Goal: Information Seeking & Learning: Learn about a topic

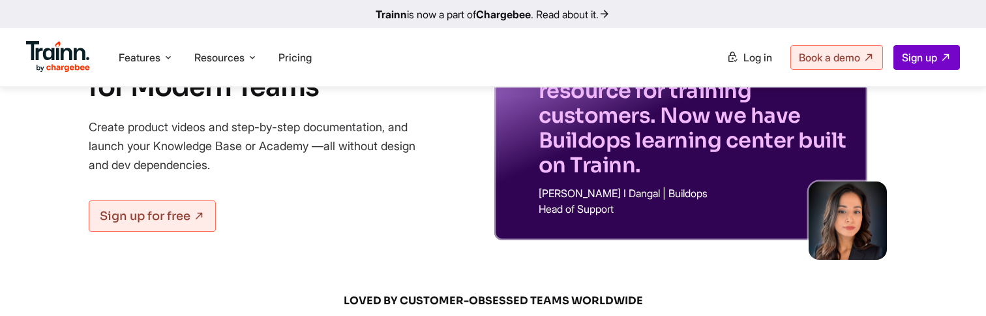
scroll to position [142, 0]
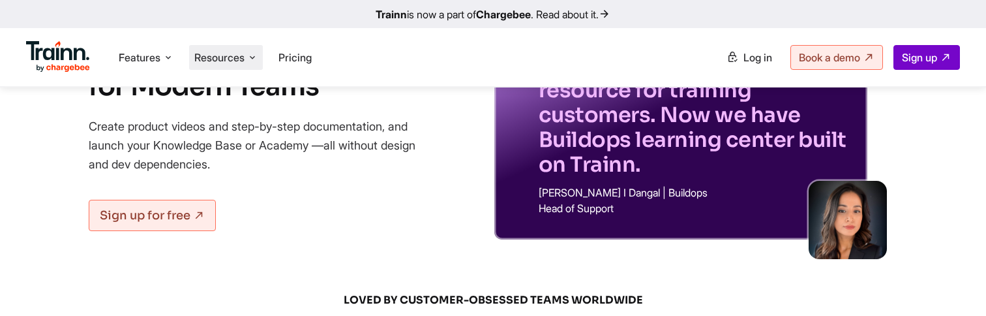
click at [211, 59] on span "Resources" at bounding box center [219, 57] width 50 height 14
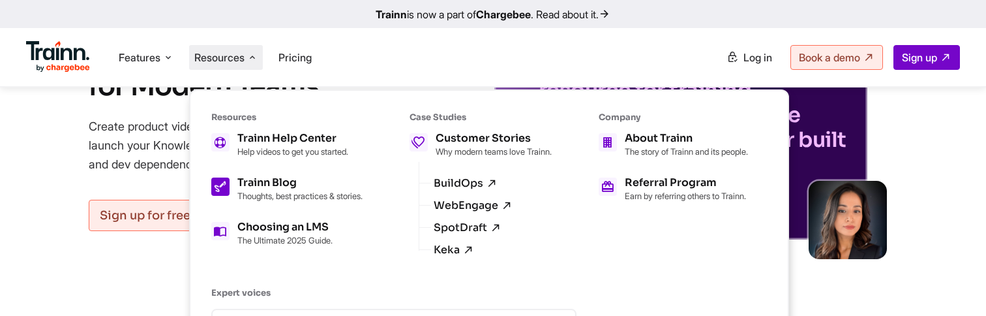
click at [281, 180] on h5 "Trainn Blog" at bounding box center [299, 182] width 125 height 10
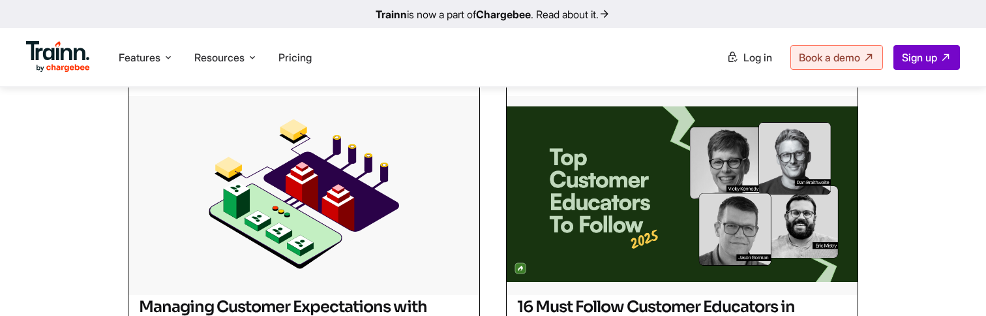
scroll to position [367, 0]
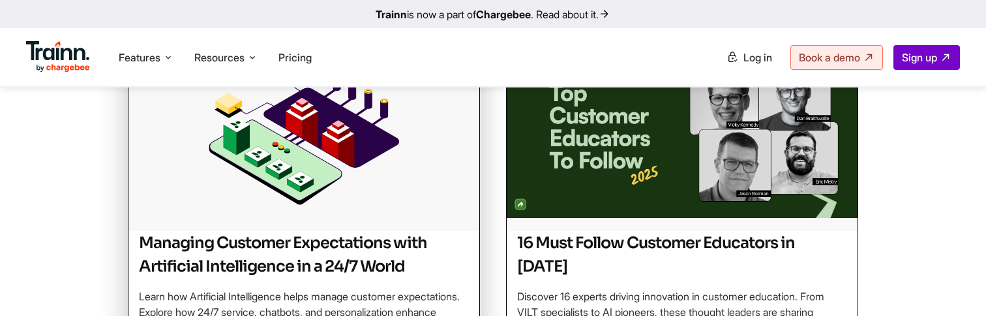
click at [307, 234] on h2 "Managing Customer Expectations with Artificial Intelligence in a 24/7 World" at bounding box center [304, 254] width 330 height 47
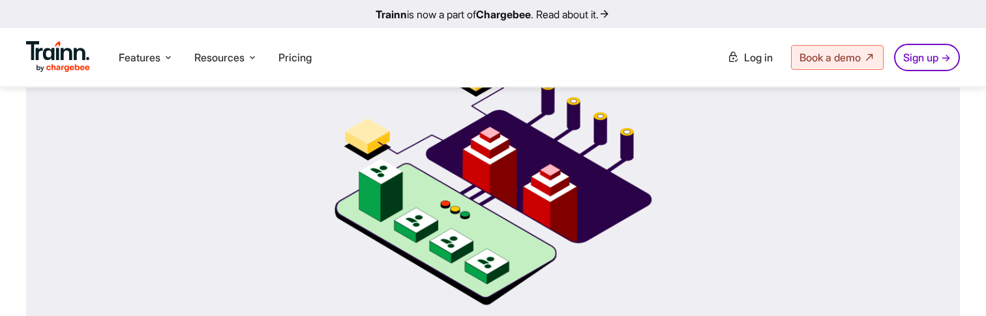
scroll to position [399, 0]
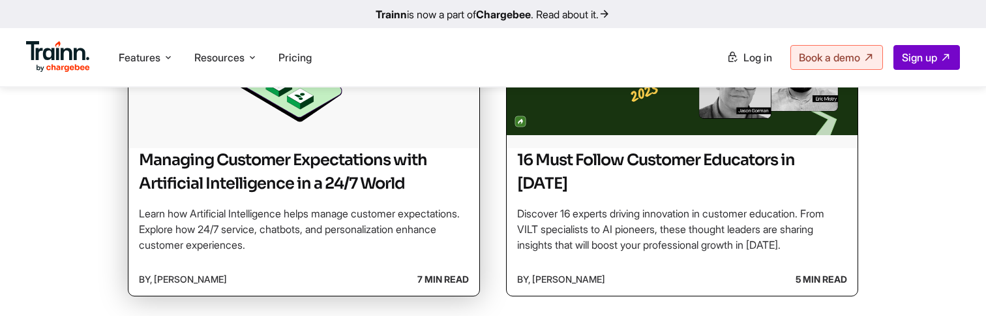
scroll to position [451, 0]
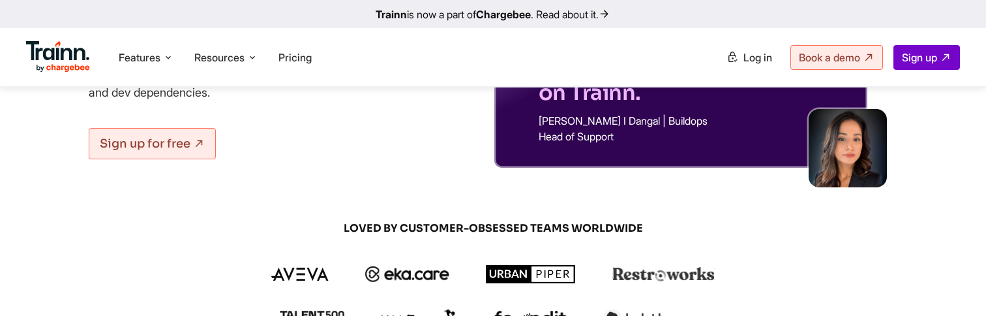
scroll to position [226, 0]
